Goal: Task Accomplishment & Management: Use online tool/utility

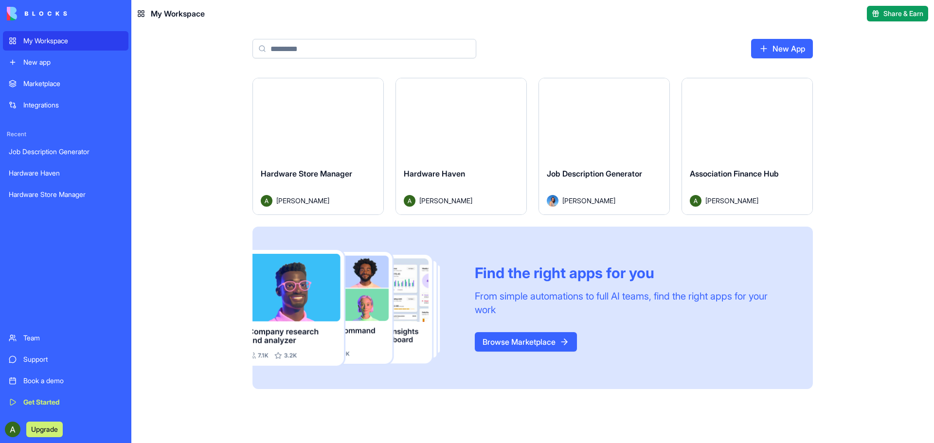
click at [902, 14] on span "Share & Earn" at bounding box center [904, 14] width 40 height 10
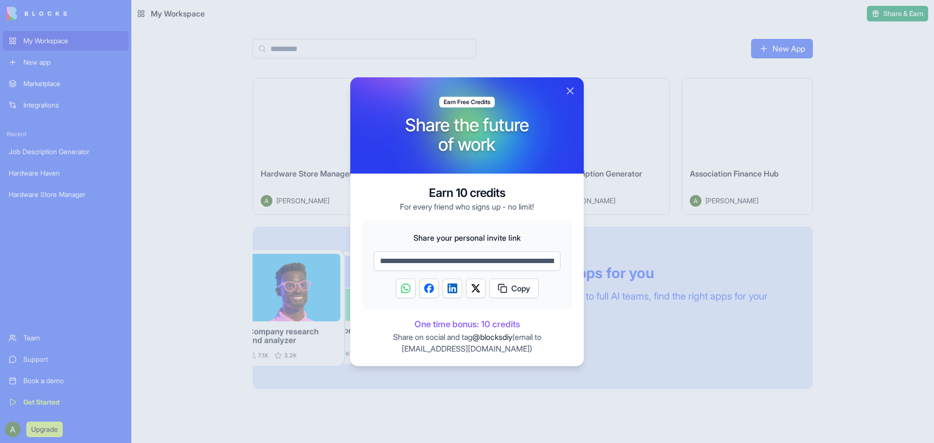
click at [519, 292] on span "Copy" at bounding box center [520, 289] width 19 height 12
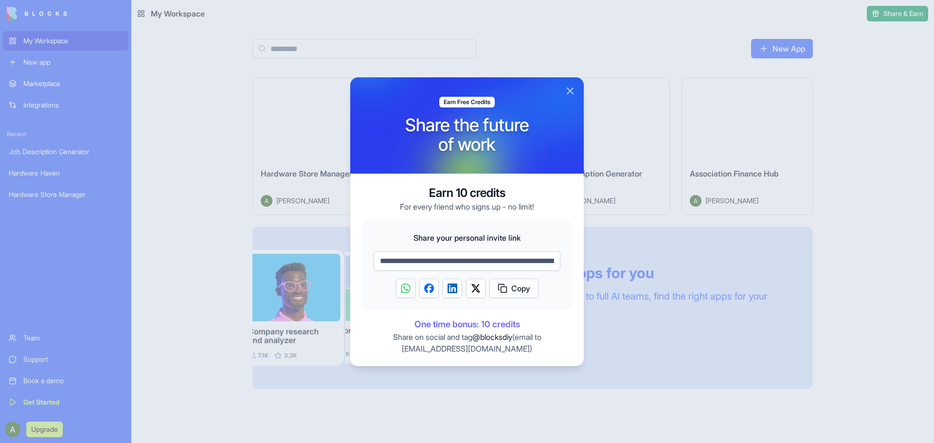
click at [567, 92] on button "Close" at bounding box center [570, 91] width 12 height 12
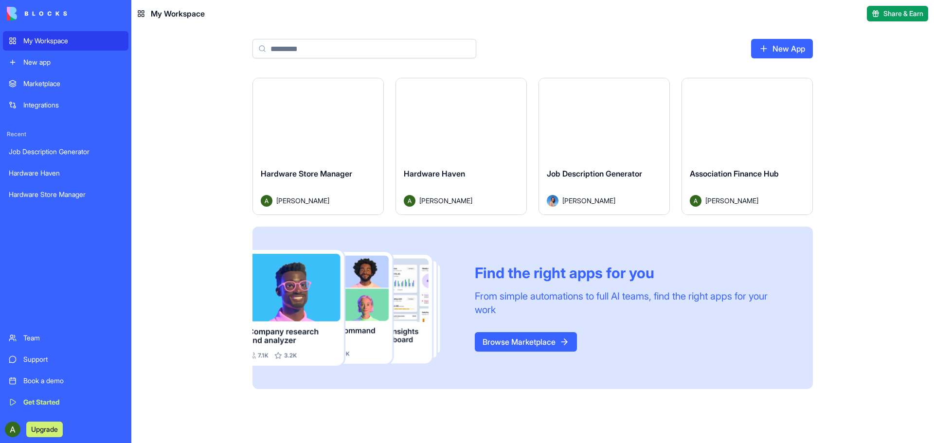
click at [453, 131] on div "Launch" at bounding box center [461, 119] width 130 height 82
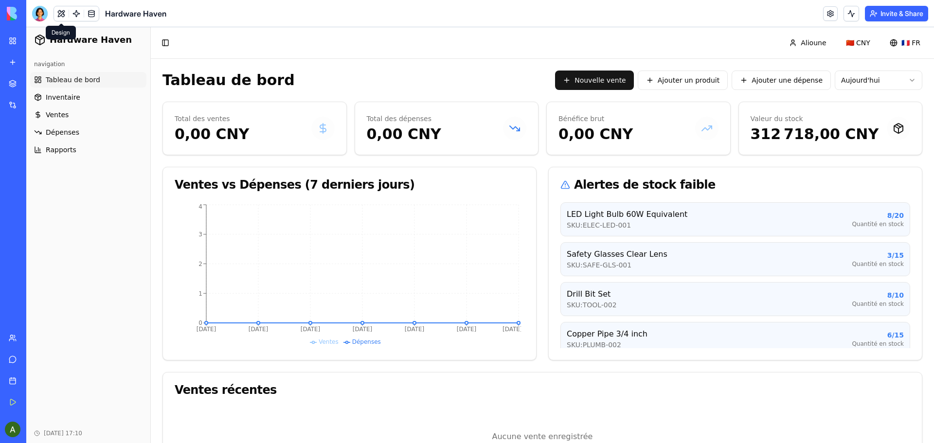
click at [61, 11] on button at bounding box center [61, 13] width 15 height 15
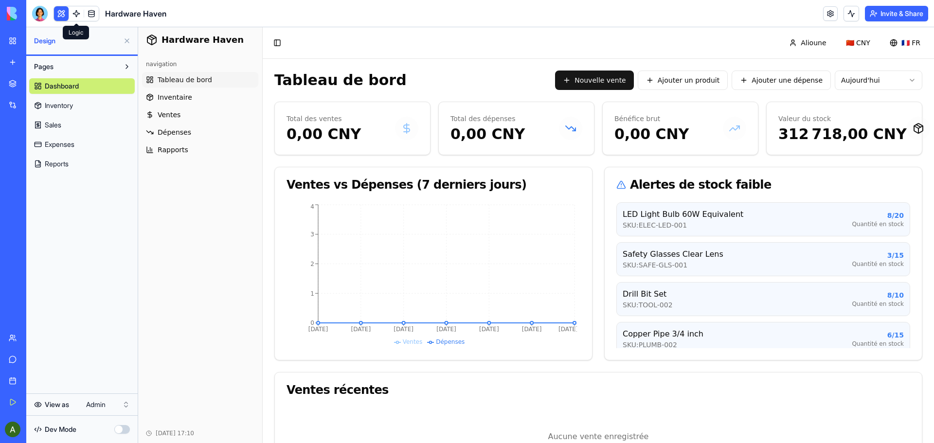
click at [73, 10] on link at bounding box center [76, 13] width 15 height 15
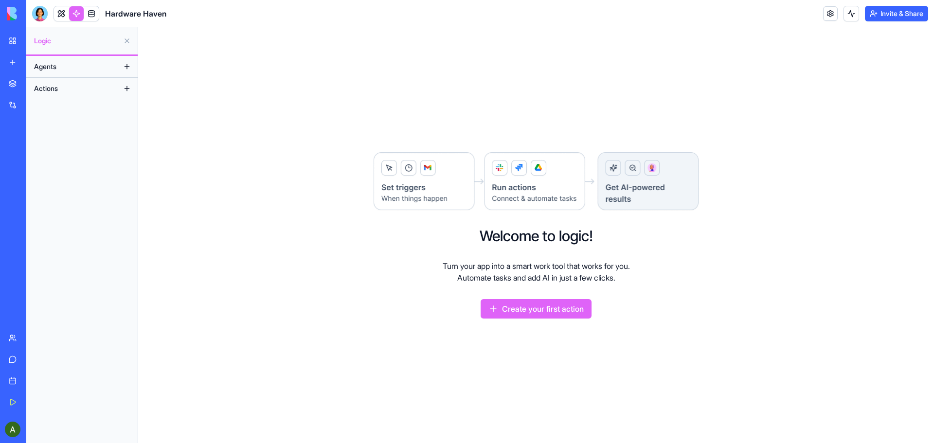
click at [540, 307] on button "Create your first action" at bounding box center [536, 308] width 111 height 19
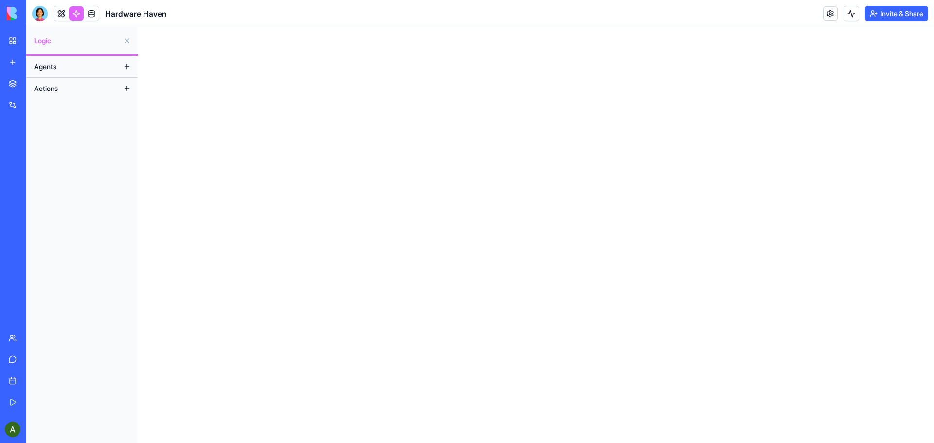
click at [126, 67] on button at bounding box center [127, 67] width 16 height 16
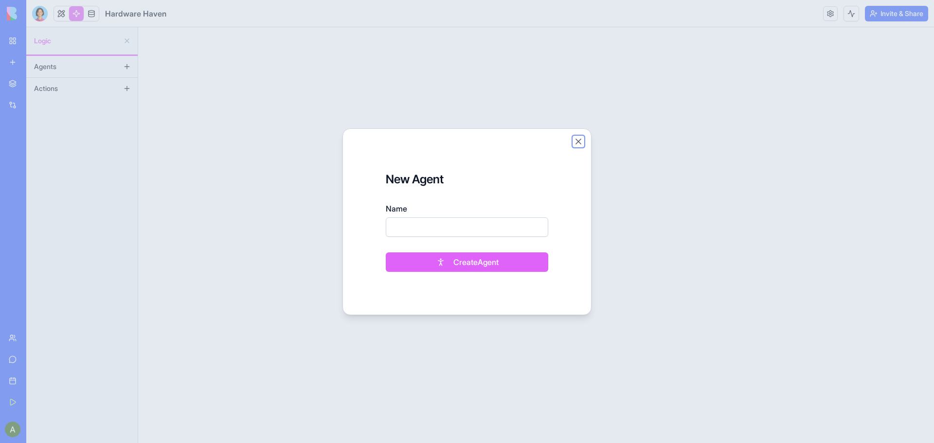
click at [583, 145] on button "Close" at bounding box center [579, 142] width 10 height 10
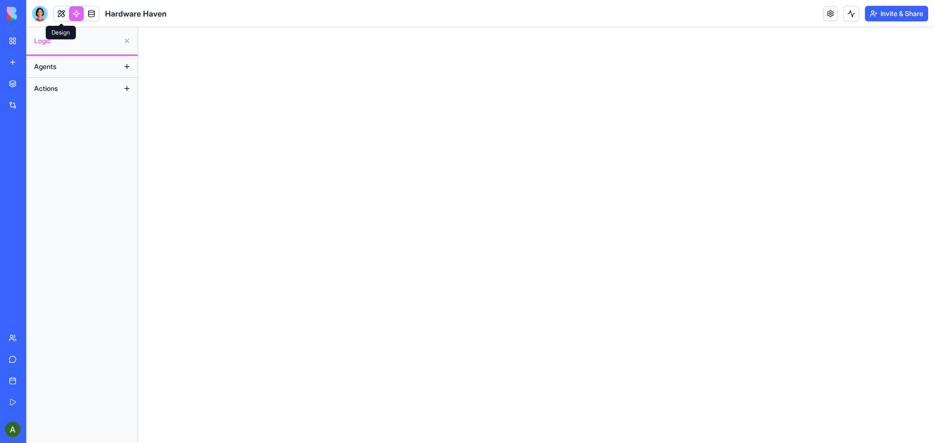
click at [58, 12] on link at bounding box center [61, 13] width 15 height 15
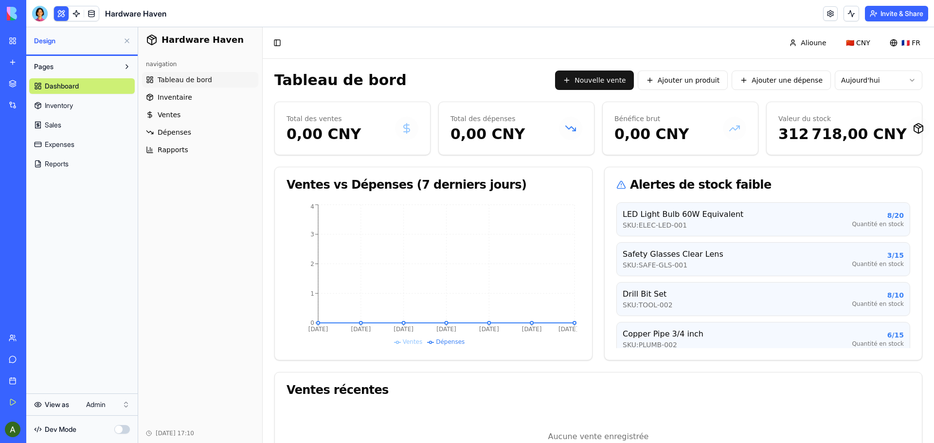
click at [74, 10] on link at bounding box center [76, 13] width 15 height 15
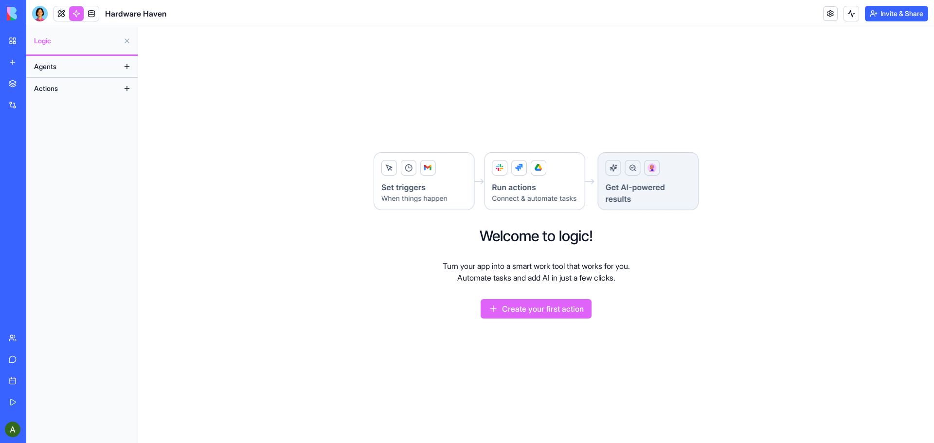
click at [424, 181] on img at bounding box center [536, 182] width 327 height 60
click at [508, 193] on img at bounding box center [536, 182] width 327 height 60
click at [652, 194] on img at bounding box center [536, 182] width 327 height 60
click at [540, 308] on button "Create your first action" at bounding box center [536, 308] width 111 height 19
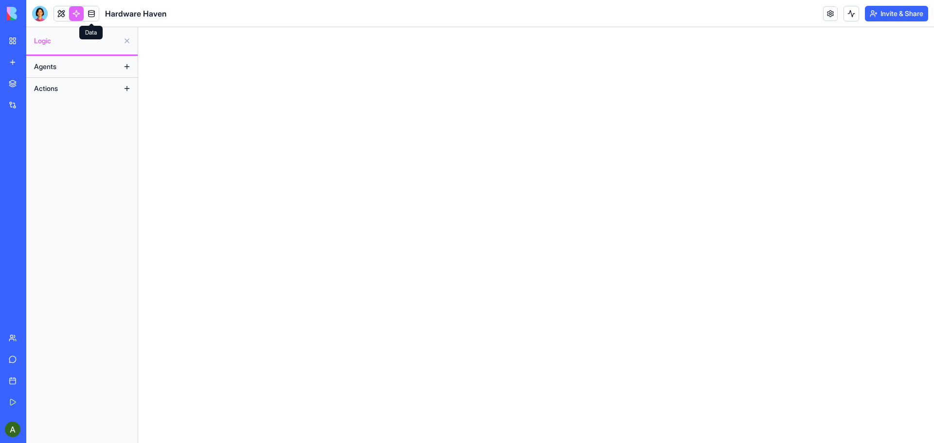
click at [88, 13] on link at bounding box center [91, 13] width 15 height 15
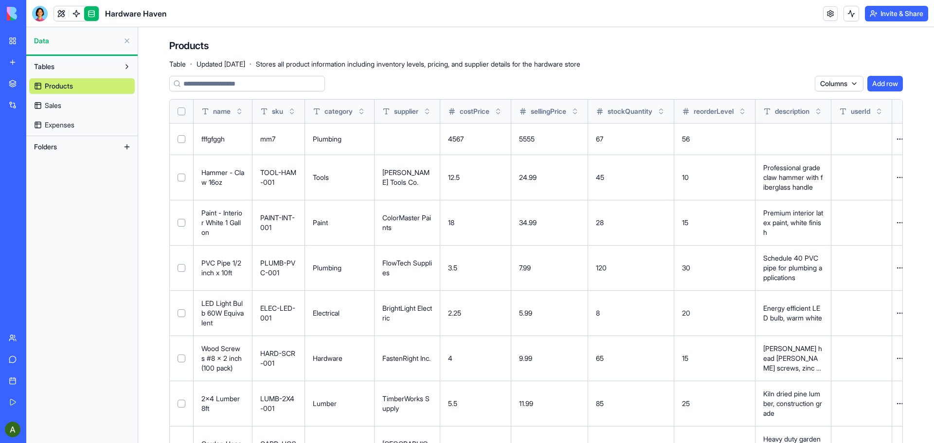
click at [71, 65] on button "Tables" at bounding box center [74, 67] width 90 height 16
click at [54, 105] on span "Sales" at bounding box center [53, 106] width 17 height 10
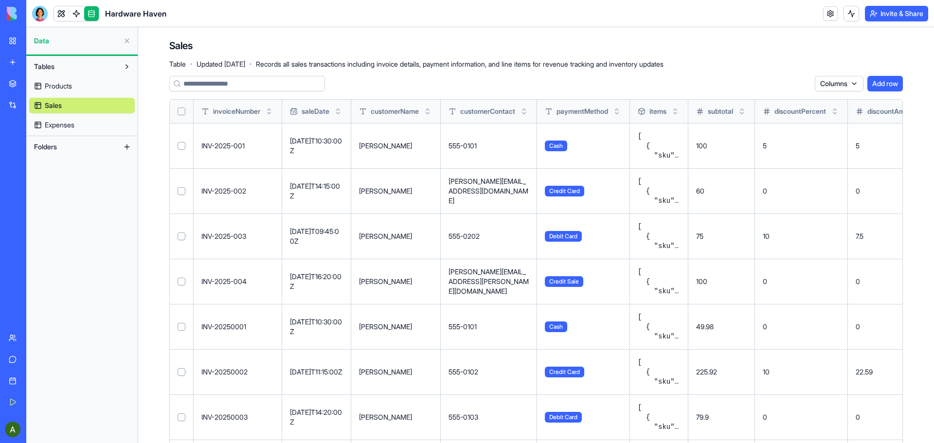
click at [63, 126] on span "Expenses" at bounding box center [60, 125] width 30 height 10
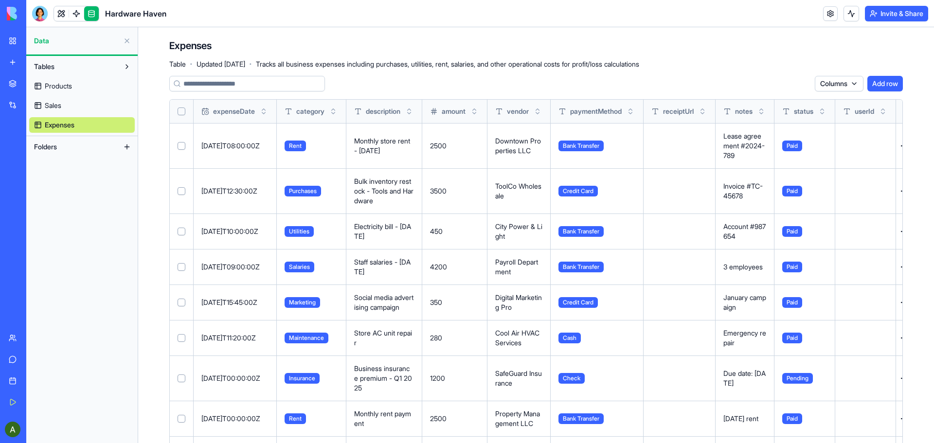
click at [128, 147] on button at bounding box center [127, 147] width 16 height 16
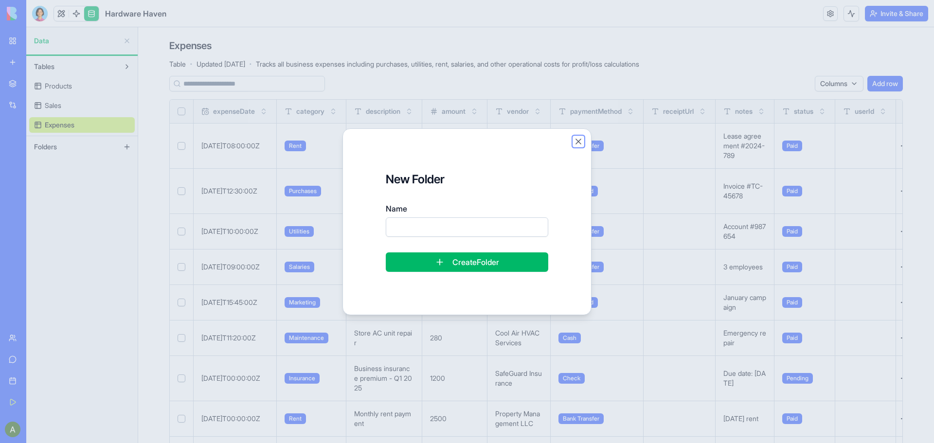
click at [576, 140] on button "Close" at bounding box center [579, 142] width 10 height 10
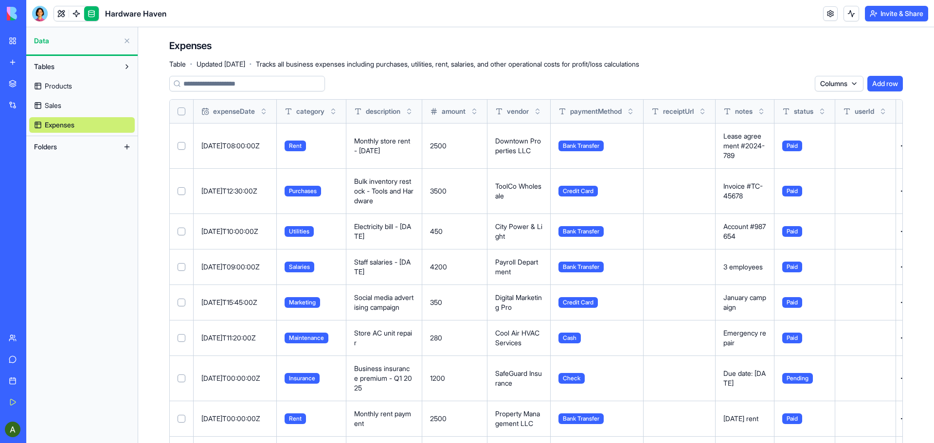
click at [126, 148] on button at bounding box center [127, 147] width 16 height 16
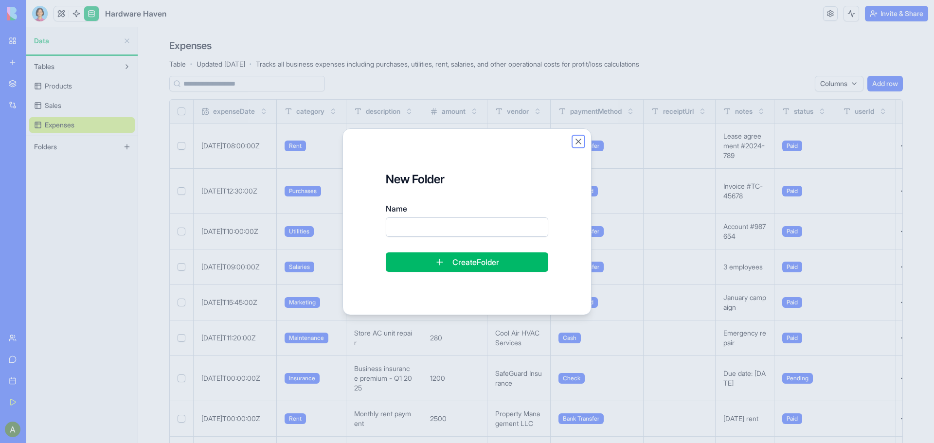
click at [577, 140] on button "Close" at bounding box center [579, 142] width 10 height 10
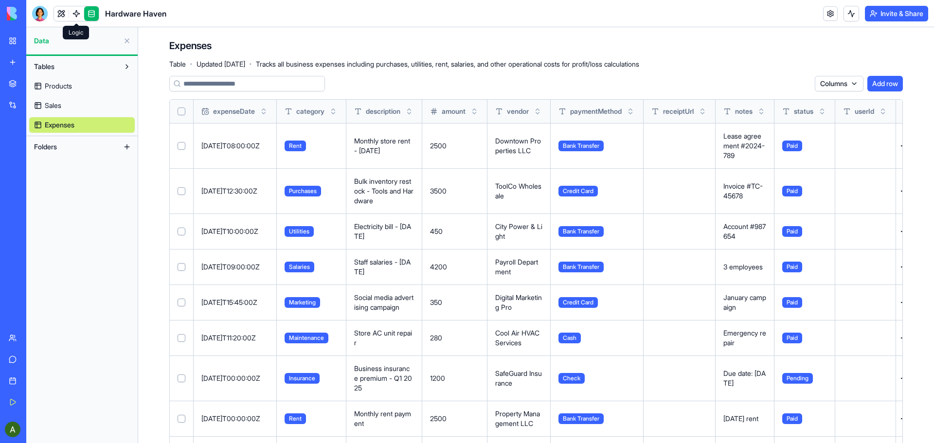
click at [72, 12] on link at bounding box center [76, 13] width 15 height 15
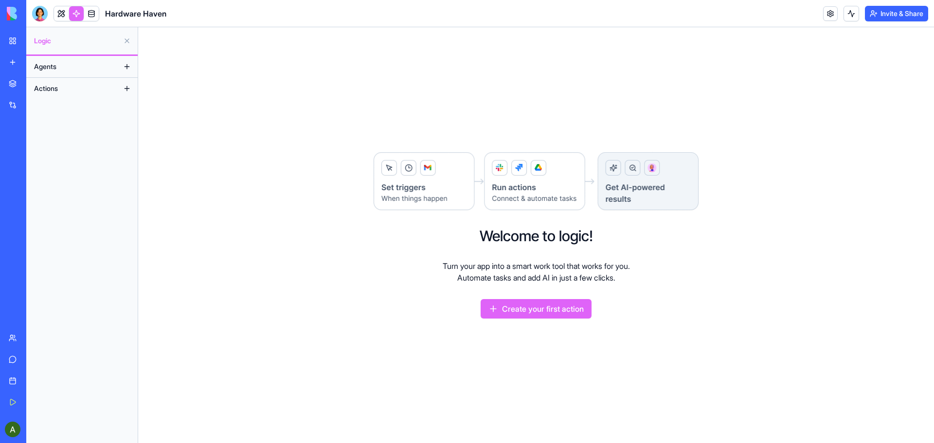
click at [546, 312] on button "Create your first action" at bounding box center [536, 308] width 111 height 19
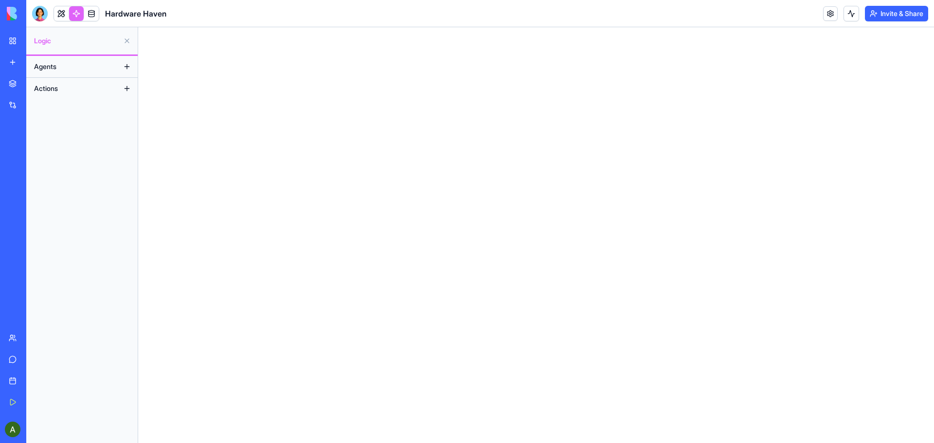
click at [126, 43] on button at bounding box center [127, 41] width 16 height 16
click at [76, 13] on link at bounding box center [76, 13] width 15 height 15
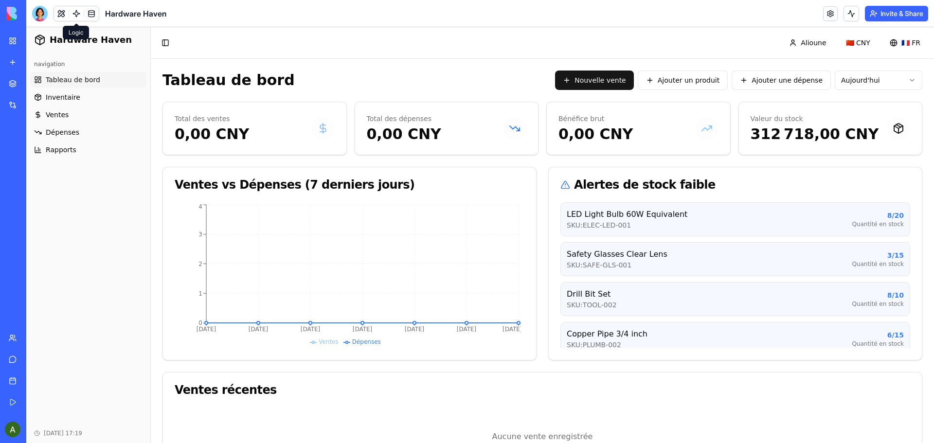
click at [76, 16] on link at bounding box center [76, 13] width 15 height 15
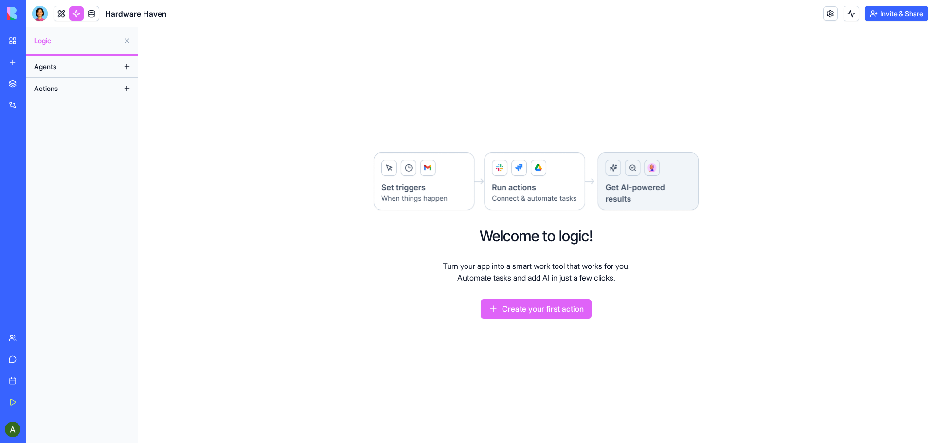
click at [520, 310] on button "Create your first action" at bounding box center [536, 308] width 111 height 19
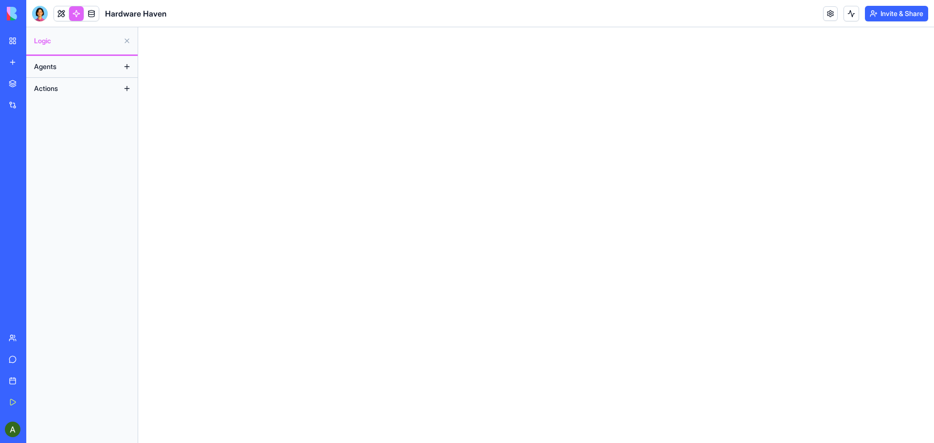
click at [72, 66] on button "Agents" at bounding box center [74, 67] width 90 height 16
click at [128, 67] on button at bounding box center [127, 67] width 16 height 16
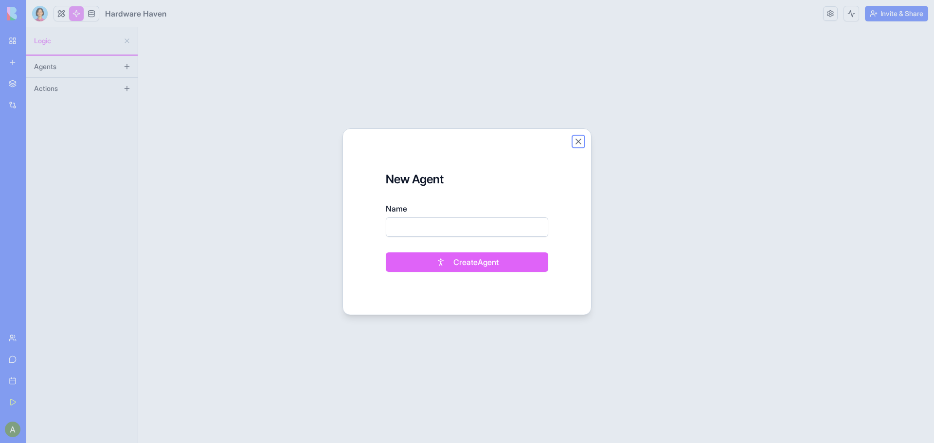
click at [578, 138] on button "Close" at bounding box center [579, 142] width 10 height 10
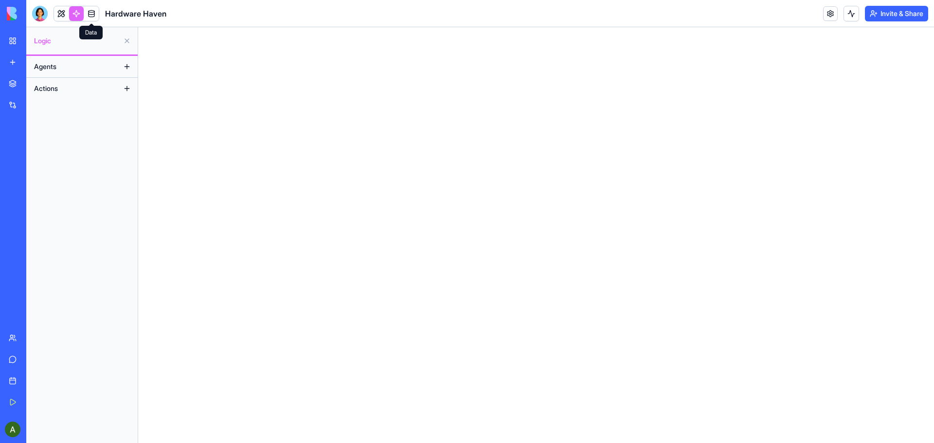
click at [91, 14] on link at bounding box center [91, 13] width 15 height 15
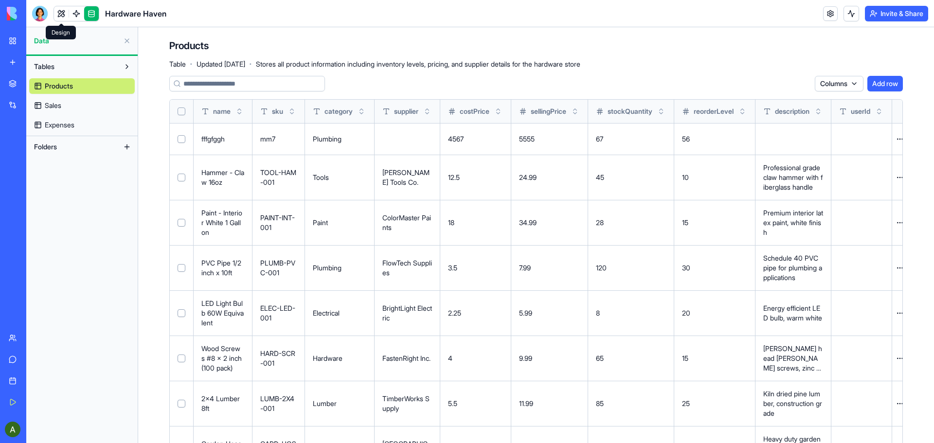
click at [58, 13] on link at bounding box center [61, 13] width 15 height 15
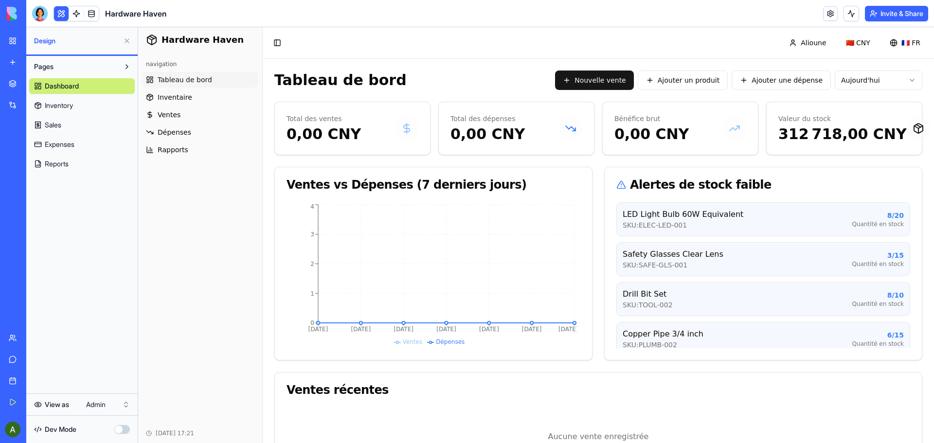
click at [71, 404] on html "My Workspace New app Marketplace Integrations Recent Job Description Generator …" at bounding box center [467, 221] width 934 height 443
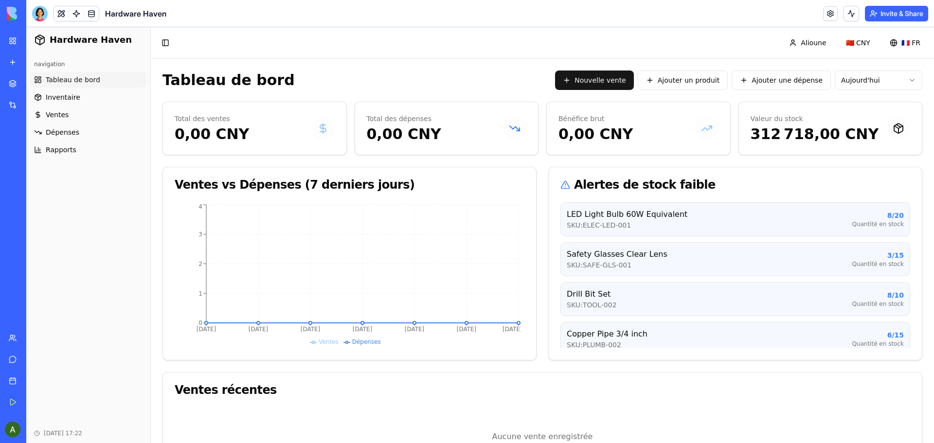
drag, startPoint x: 83, startPoint y: 328, endPoint x: 87, endPoint y: 322, distance: 7.4
click at [84, 328] on div "navigation Tableau de bord Inventaire Ventes Dépenses Rapports" at bounding box center [88, 238] width 124 height 371
click at [90, 15] on link at bounding box center [91, 13] width 15 height 15
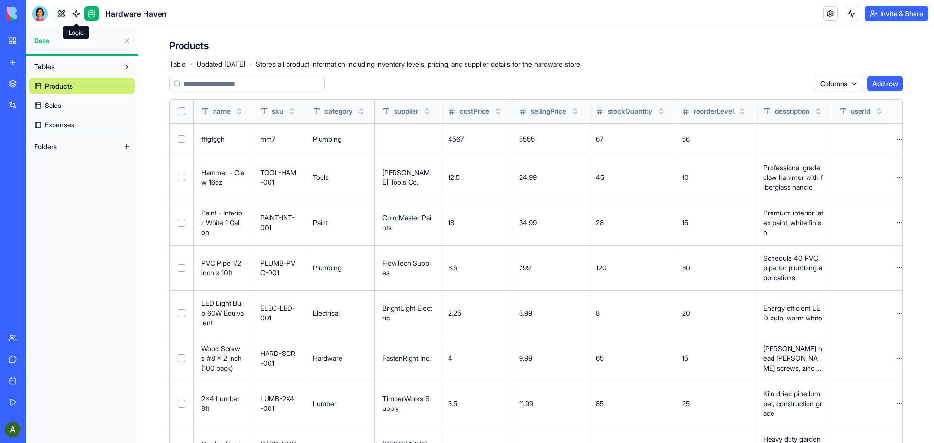
click at [70, 15] on link at bounding box center [76, 13] width 15 height 15
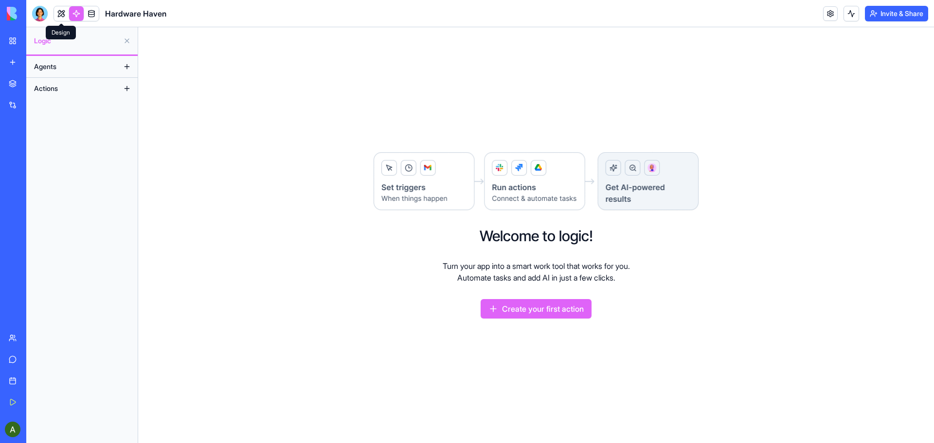
click at [60, 12] on link at bounding box center [61, 13] width 15 height 15
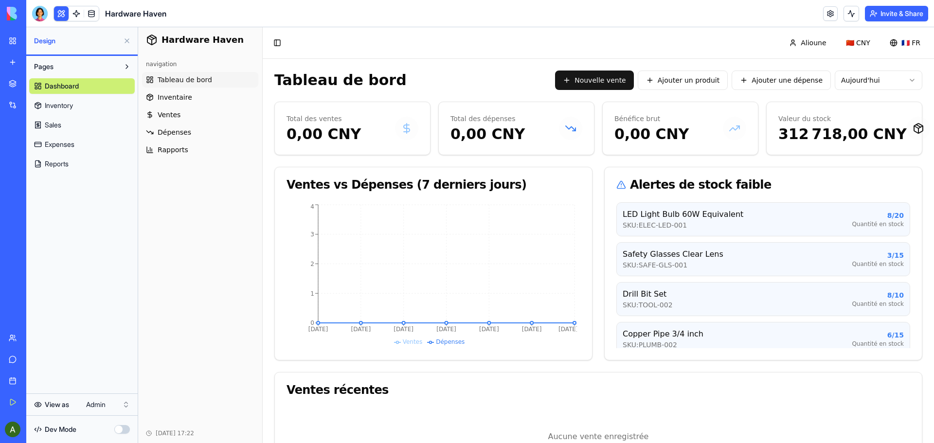
click at [124, 405] on html "My Workspace New app Marketplace Integrations Recent Job Description Generator …" at bounding box center [467, 221] width 934 height 443
click at [39, 404] on html "My Workspace New app Marketplace Integrations Recent Job Description Generator …" at bounding box center [467, 221] width 934 height 443
click at [109, 288] on html "My Workspace New app Marketplace Integrations Recent Job Description Generator …" at bounding box center [467, 221] width 934 height 443
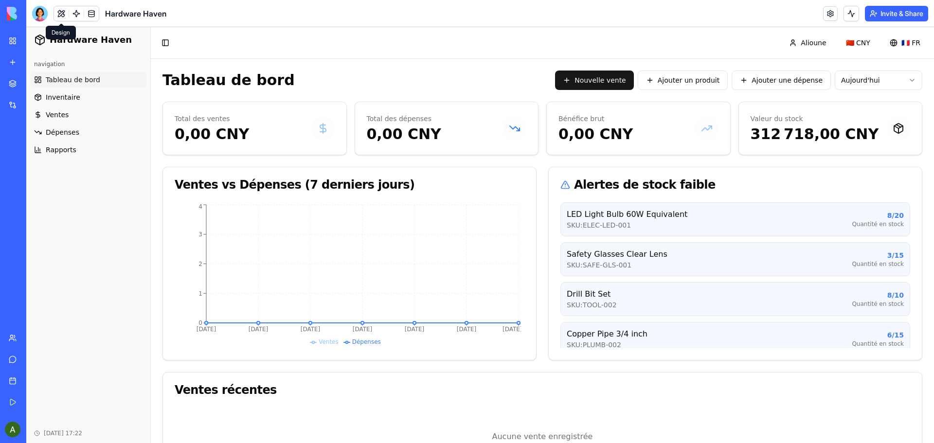
click at [59, 17] on button at bounding box center [61, 13] width 15 height 15
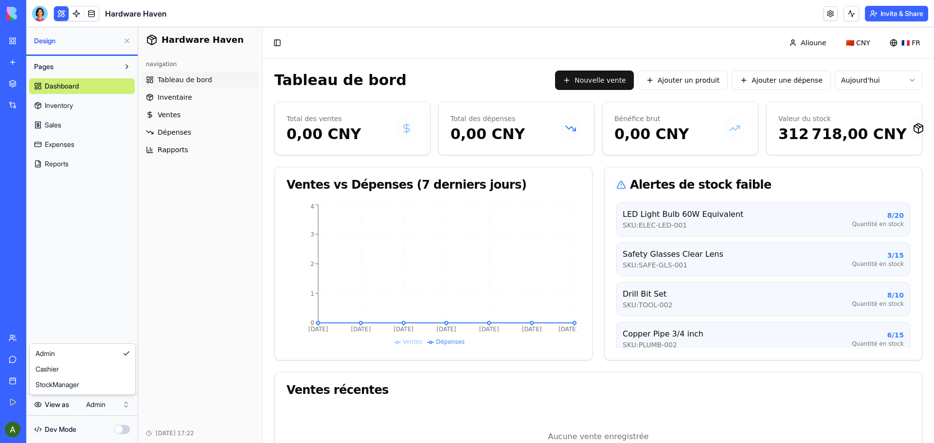
click at [127, 405] on html "My Workspace New app Marketplace Integrations Recent Job Description Generator …" at bounding box center [467, 221] width 934 height 443
click at [172, 97] on span "Inventaire" at bounding box center [175, 97] width 35 height 10
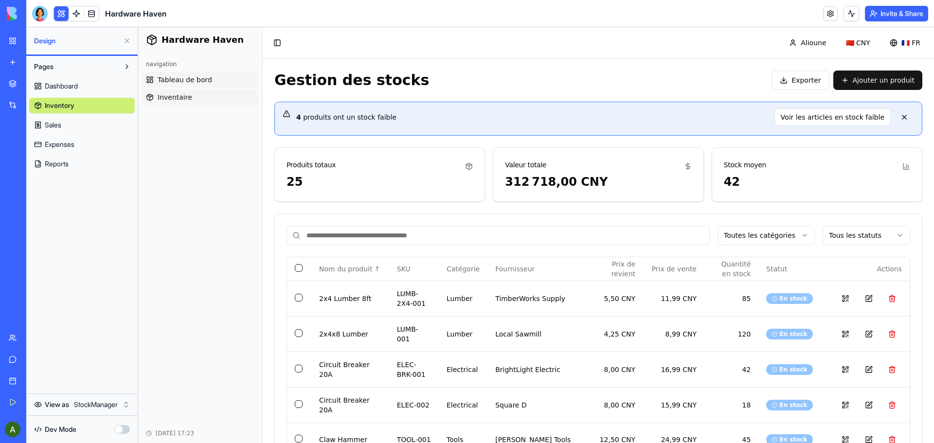
click at [171, 78] on span "Tableau de bord" at bounding box center [185, 80] width 54 height 10
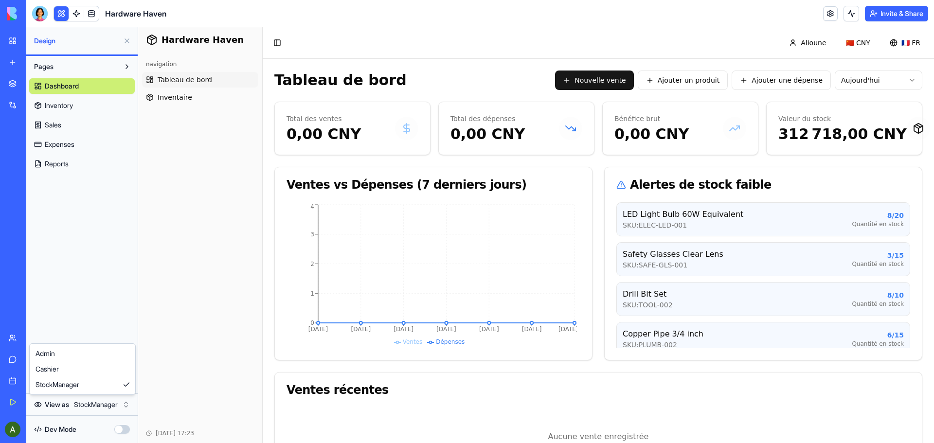
click at [92, 401] on html "My Workspace New app Marketplace Integrations Recent Job Description Generator …" at bounding box center [467, 221] width 934 height 443
click at [81, 402] on html "My Workspace New app Marketplace Integrations Recent Job Description Generator …" at bounding box center [467, 221] width 934 height 443
click at [92, 388] on div "Pages Dashboard Inventory Sales Expenses Reports" at bounding box center [81, 225] width 111 height 338
